Goal: Find specific page/section: Find specific page/section

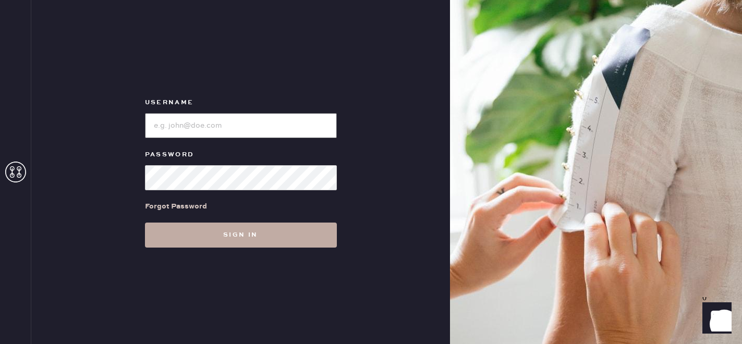
type input "[EMAIL_ADDRESS][DOMAIN_NAME]"
click at [261, 225] on button "Sign in" at bounding box center [241, 235] width 192 height 25
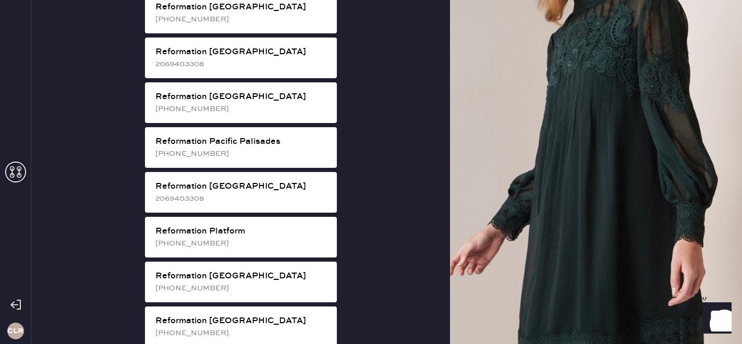
scroll to position [1368, 0]
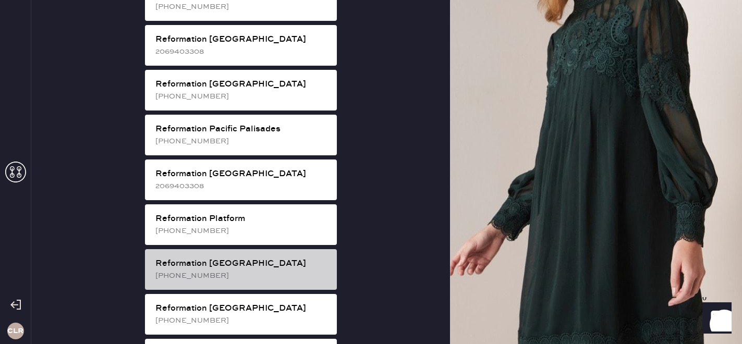
click at [214, 249] on div "Reformation [PERSON_NAME] [PHONE_NUMBER]" at bounding box center [241, 269] width 192 height 41
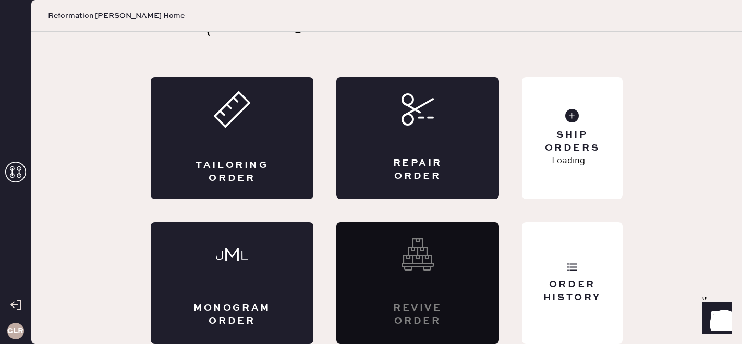
scroll to position [34, 0]
click at [568, 327] on div "Order History" at bounding box center [572, 283] width 101 height 122
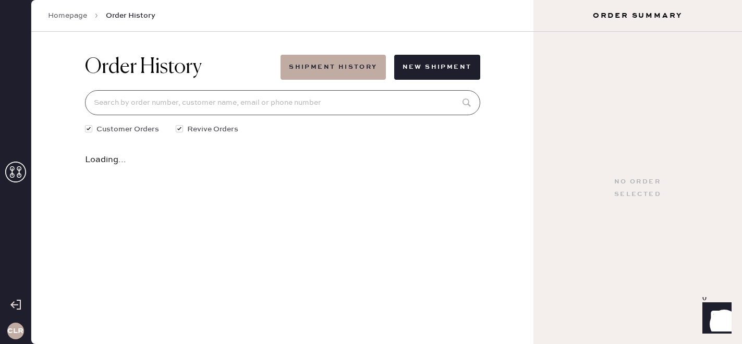
click at [250, 106] on input at bounding box center [282, 102] width 395 height 25
paste input "81928"
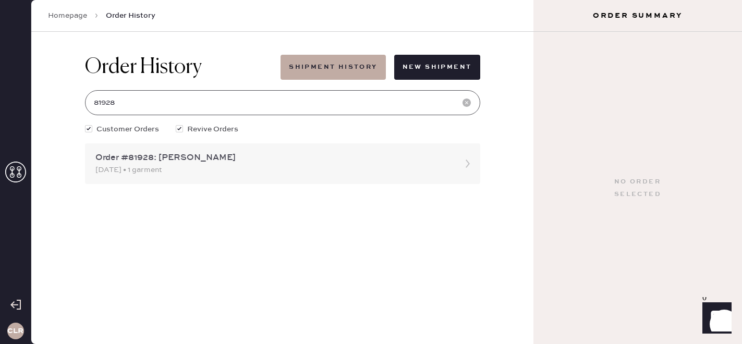
type input "81928"
click at [250, 174] on div "[DATE] • 1 garment" at bounding box center [273, 169] width 356 height 11
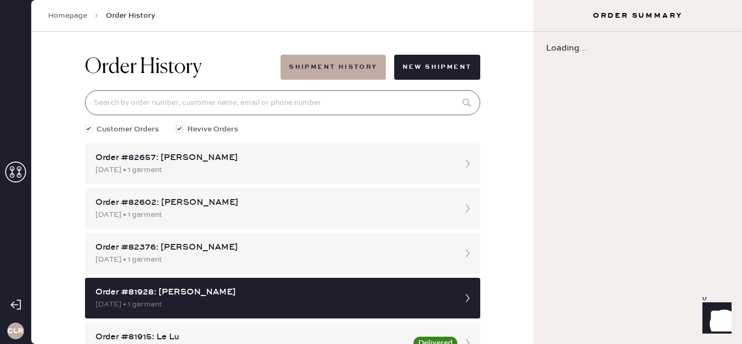
click at [147, 96] on input at bounding box center [282, 102] width 395 height 25
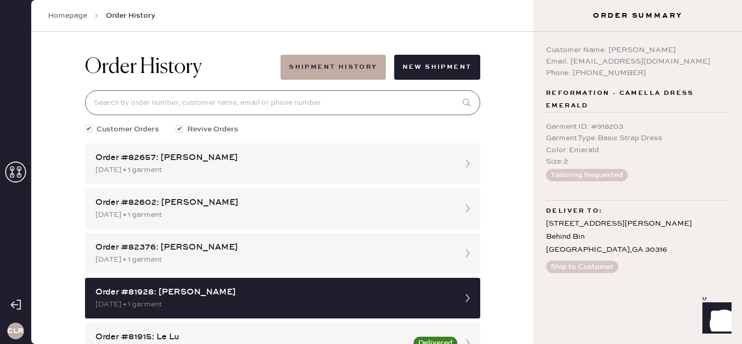
paste input "81928"
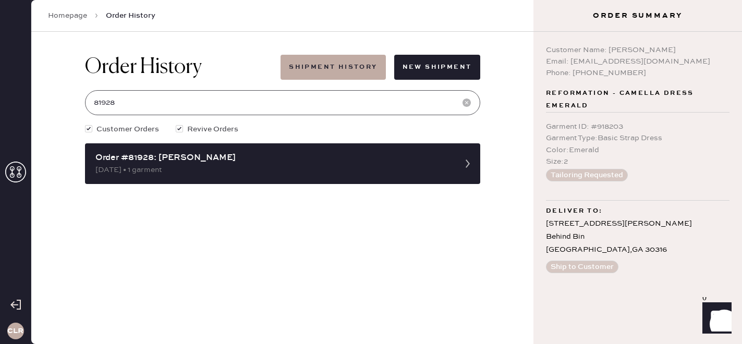
type input "81928"
copy div "[EMAIL_ADDRESS][DOMAIN_NAME]"
drag, startPoint x: 570, startPoint y: 58, endPoint x: 686, endPoint y: 60, distance: 115.8
click at [686, 60] on div "Email: [EMAIL_ADDRESS][DOMAIN_NAME]" at bounding box center [638, 61] width 184 height 11
click at [644, 58] on div "Email: [EMAIL_ADDRESS][DOMAIN_NAME]" at bounding box center [638, 61] width 184 height 11
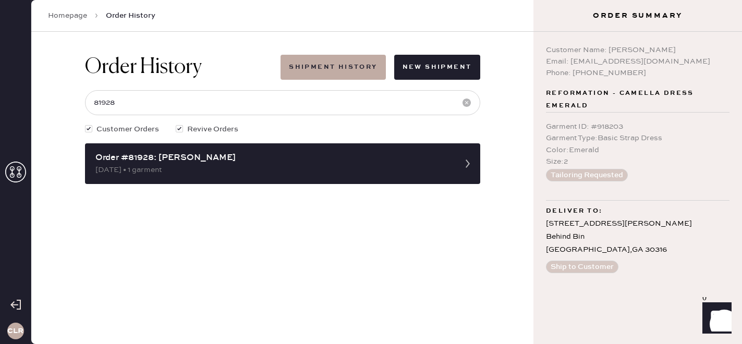
click at [684, 63] on div "Email: [EMAIL_ADDRESS][DOMAIN_NAME]" at bounding box center [638, 61] width 184 height 11
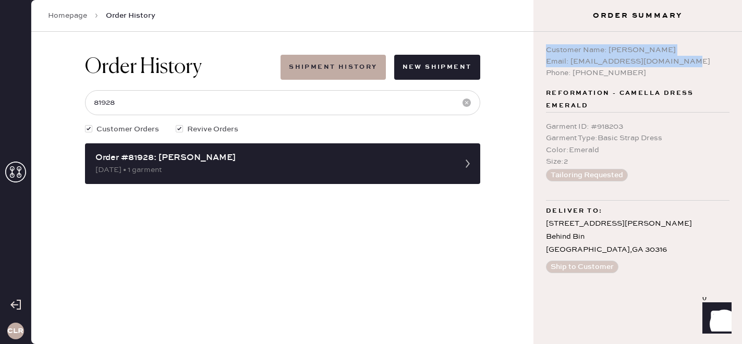
copy div "Customer Name: [PERSON_NAME] Email: [EMAIL_ADDRESS][DOMAIN_NAME]"
drag, startPoint x: 678, startPoint y: 61, endPoint x: 538, endPoint y: 48, distance: 141.3
click at [538, 48] on div "Customer Name: [PERSON_NAME] Email: [EMAIL_ADDRESS][DOMAIN_NAME] Phone: [PHONE_…" at bounding box center [637, 188] width 209 height 312
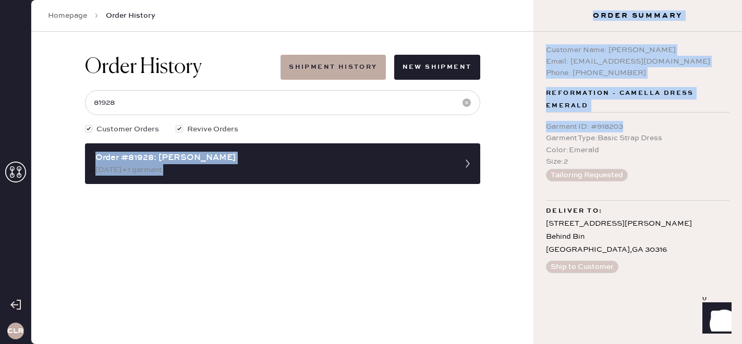
copy div "Order #81928: [PERSON_NAME] [DATE] • 1 garment Order Summary Packing slip Order…"
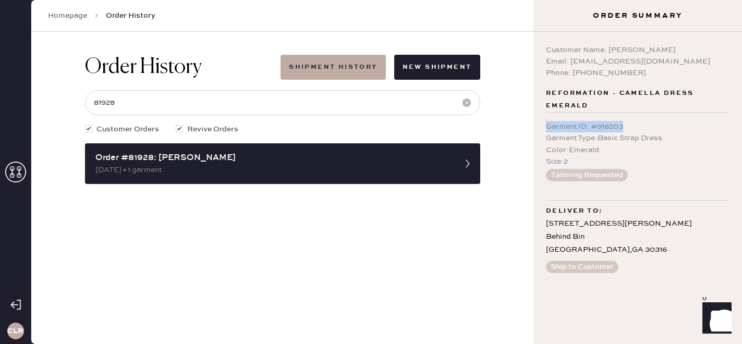
copy div "Garment ID : # 918203"
drag, startPoint x: 634, startPoint y: 126, endPoint x: 539, endPoint y: 127, distance: 94.9
click at [539, 127] on div "Customer Name: [PERSON_NAME] Email: [EMAIL_ADDRESS][DOMAIN_NAME] Phone: [PHONE_…" at bounding box center [637, 188] width 209 height 312
click at [13, 167] on icon at bounding box center [15, 172] width 21 height 21
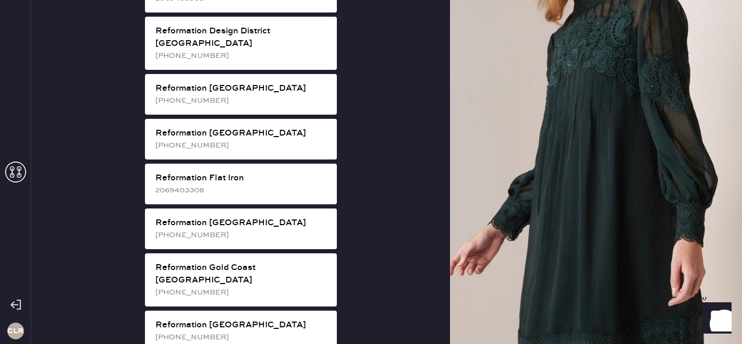
scroll to position [611, 0]
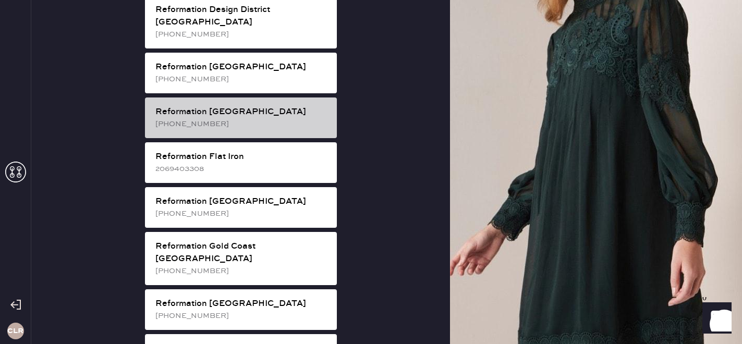
click at [237, 106] on div "Reformation [GEOGRAPHIC_DATA]" at bounding box center [241, 112] width 173 height 13
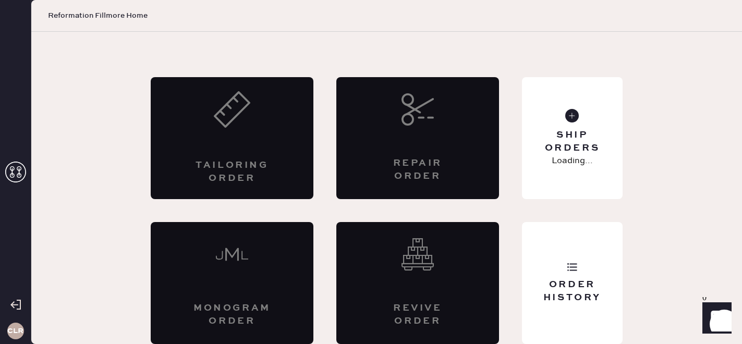
scroll to position [34, 0]
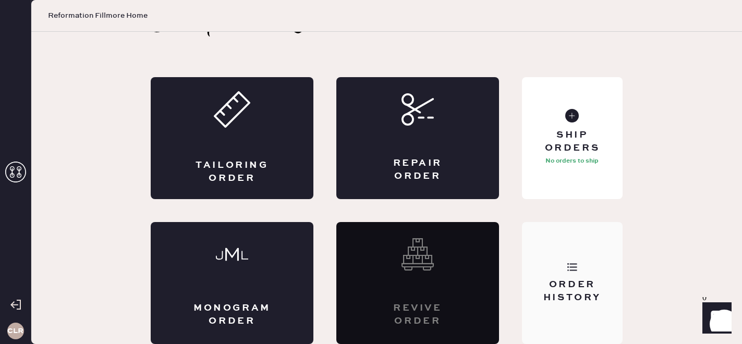
click at [557, 297] on div "Order History" at bounding box center [572, 291] width 84 height 26
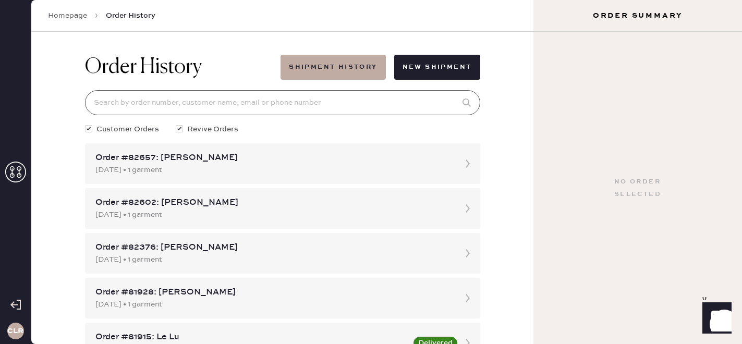
click at [279, 101] on input at bounding box center [282, 102] width 395 height 25
paste input "82006"
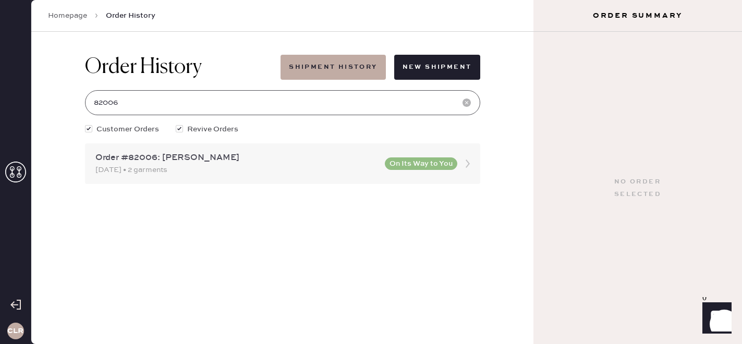
type input "82006"
click at [211, 152] on div "Order #82006: [PERSON_NAME]" at bounding box center [236, 158] width 283 height 13
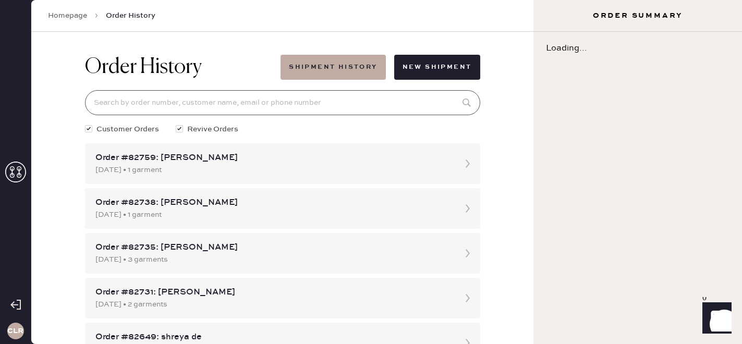
click at [393, 103] on input at bounding box center [282, 102] width 395 height 25
paste input "82006"
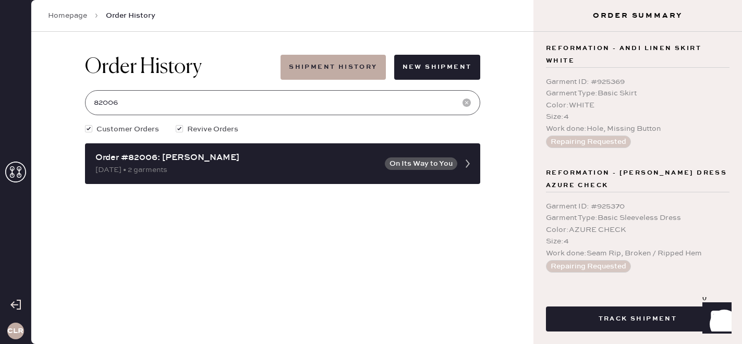
scroll to position [137, 0]
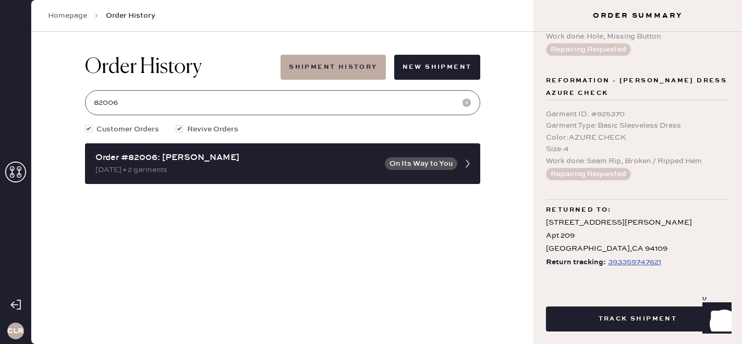
type input "82006"
click at [629, 262] on div "393359747621" at bounding box center [634, 262] width 53 height 13
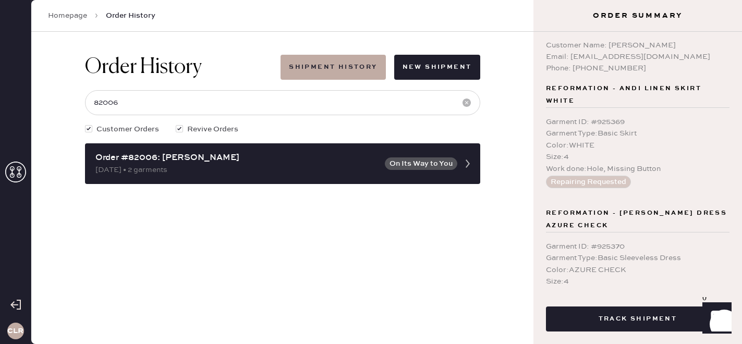
scroll to position [3, 0]
copy div "[PERSON_NAME]"
drag, startPoint x: 608, startPoint y: 46, endPoint x: 748, endPoint y: 45, distance: 139.2
click at [741, 45] on html "Layer 1 Layer 1 CLR Homepage Order History Order History Shipment History New S…" at bounding box center [371, 172] width 742 height 344
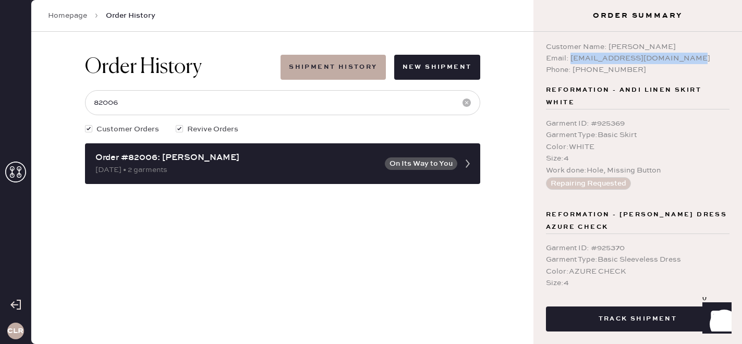
copy div "[EMAIL_ADDRESS][DOMAIN_NAME]"
drag, startPoint x: 570, startPoint y: 56, endPoint x: 750, endPoint y: 56, distance: 179.9
click at [741, 56] on html "Layer 1 Layer 1 CLR Homepage Order History Order History Shipment History New S…" at bounding box center [371, 172] width 742 height 344
